Goal: Navigation & Orientation: Go to known website

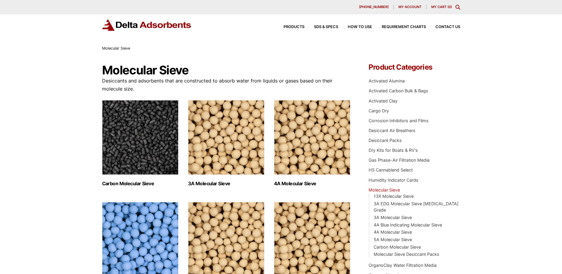
click at [162, 21] on img at bounding box center [147, 25] width 90 height 12
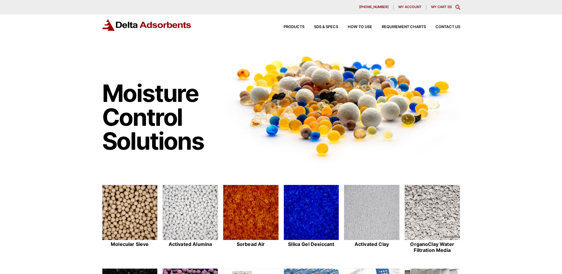
drag, startPoint x: 127, startPoint y: 21, endPoint x: 110, endPoint y: 28, distance: 19.1
click at [110, 28] on img at bounding box center [147, 25] width 90 height 12
click at [120, 27] on img at bounding box center [147, 25] width 90 height 12
